Goal: Task Accomplishment & Management: Manage account settings

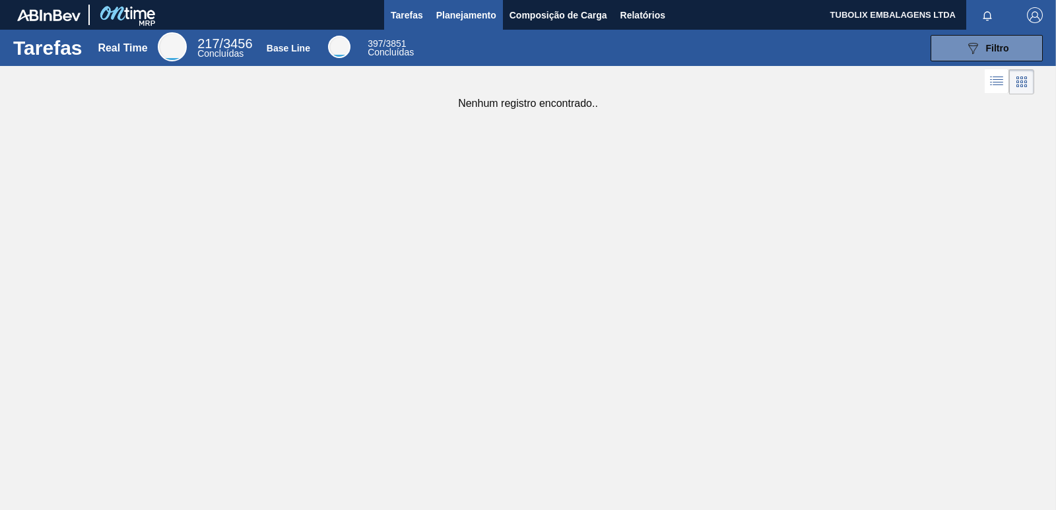
click at [456, 6] on button "Planejamento" at bounding box center [466, 15] width 73 height 30
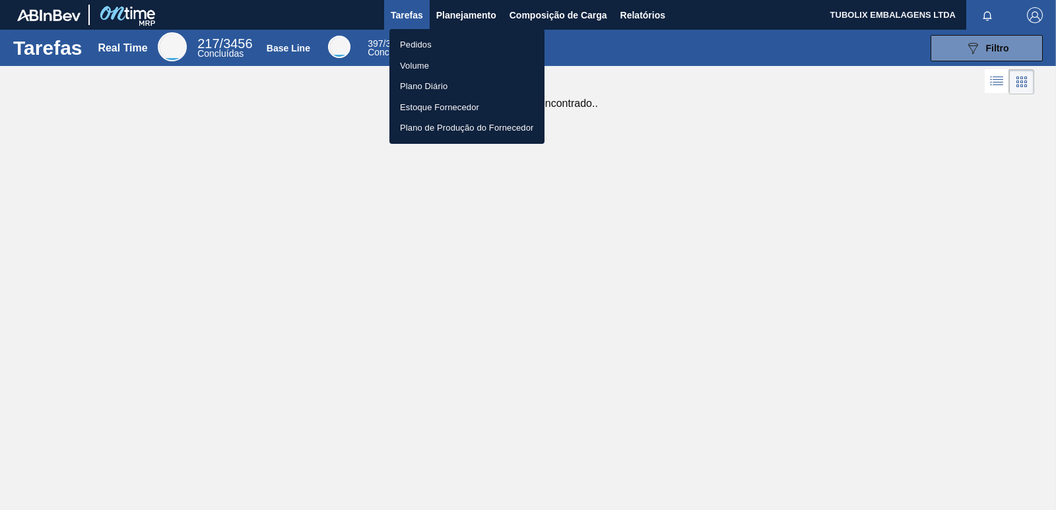
click at [428, 38] on li "Pedidos" at bounding box center [467, 44] width 155 height 21
